Goal: Find specific page/section: Find specific page/section

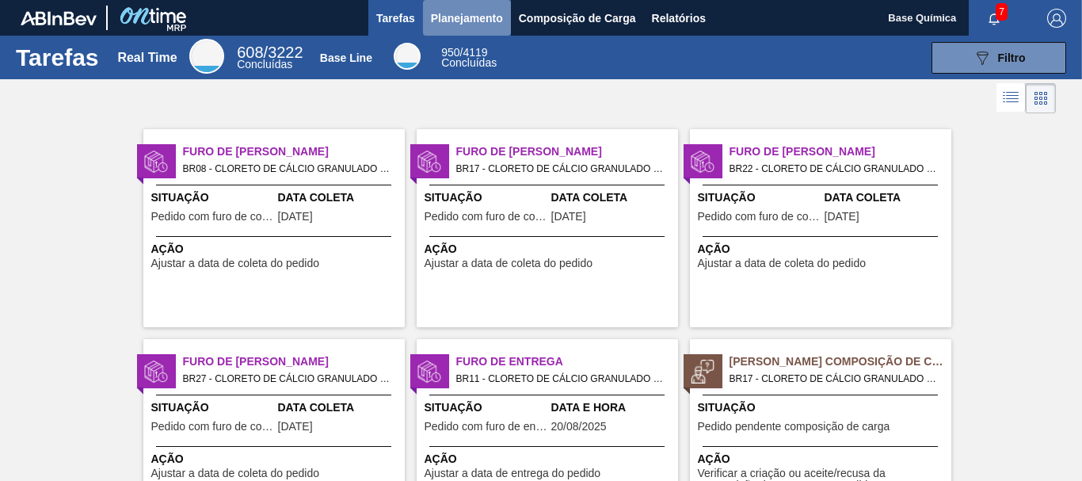
click at [467, 23] on span "Planejamento" at bounding box center [467, 18] width 72 height 19
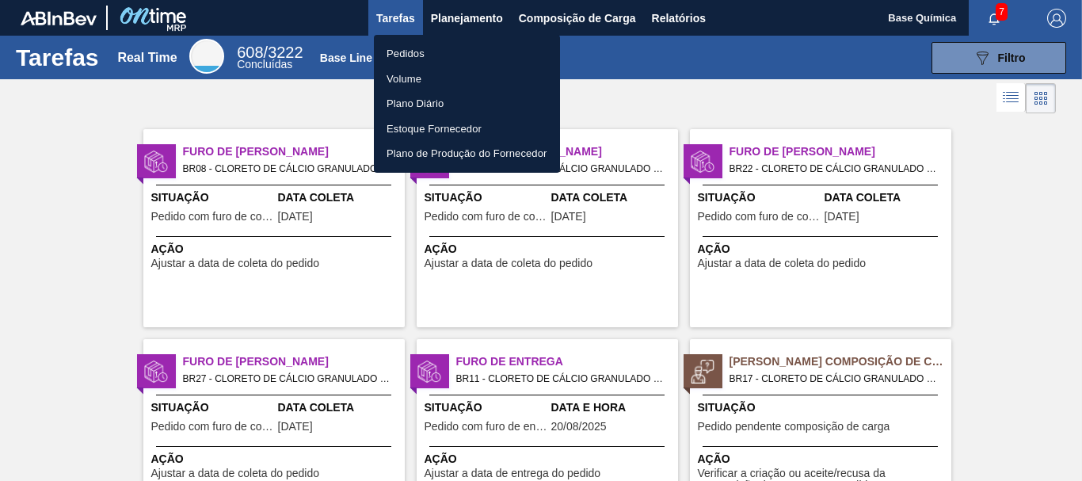
click at [404, 45] on li "Pedidos" at bounding box center [467, 53] width 186 height 25
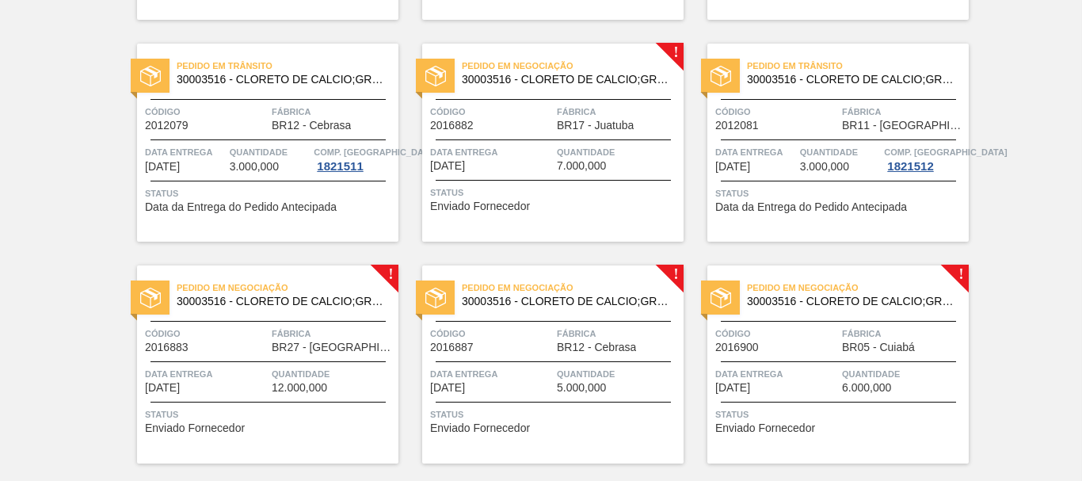
scroll to position [727, 0]
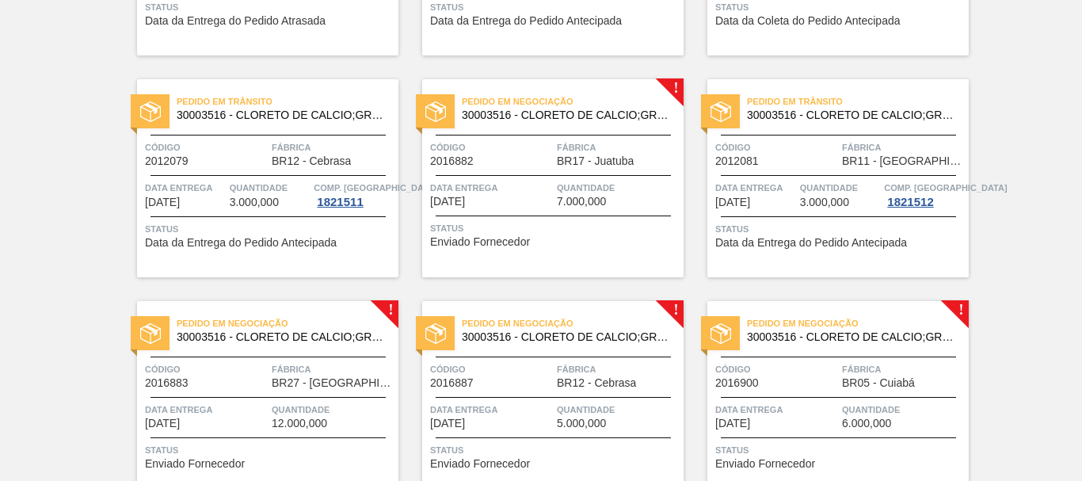
click at [524, 141] on span "Código" at bounding box center [491, 147] width 123 height 16
